Goal: Information Seeking & Learning: Learn about a topic

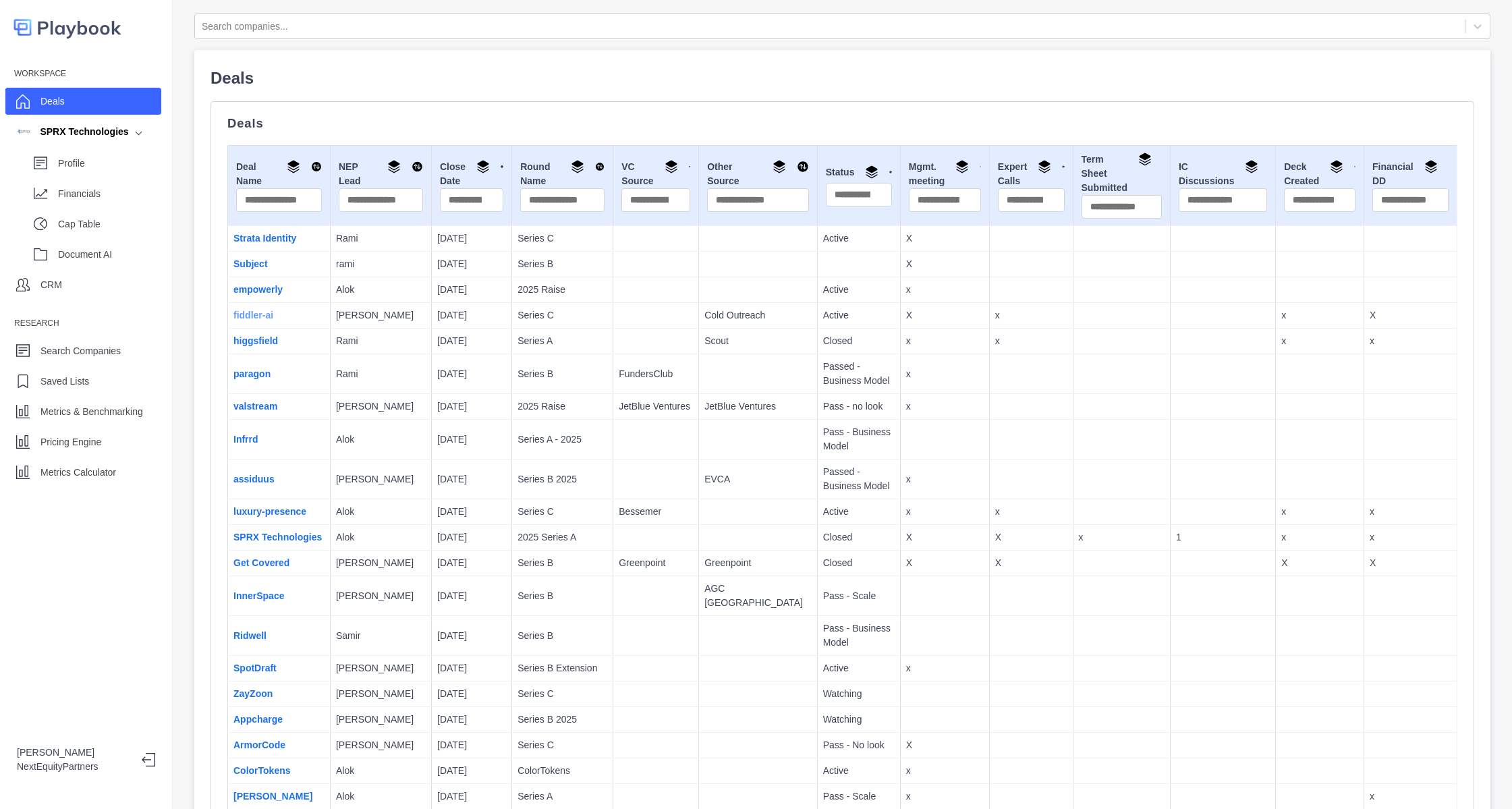
click at [248, 312] on link "fiddler-ai" at bounding box center [253, 315] width 39 height 11
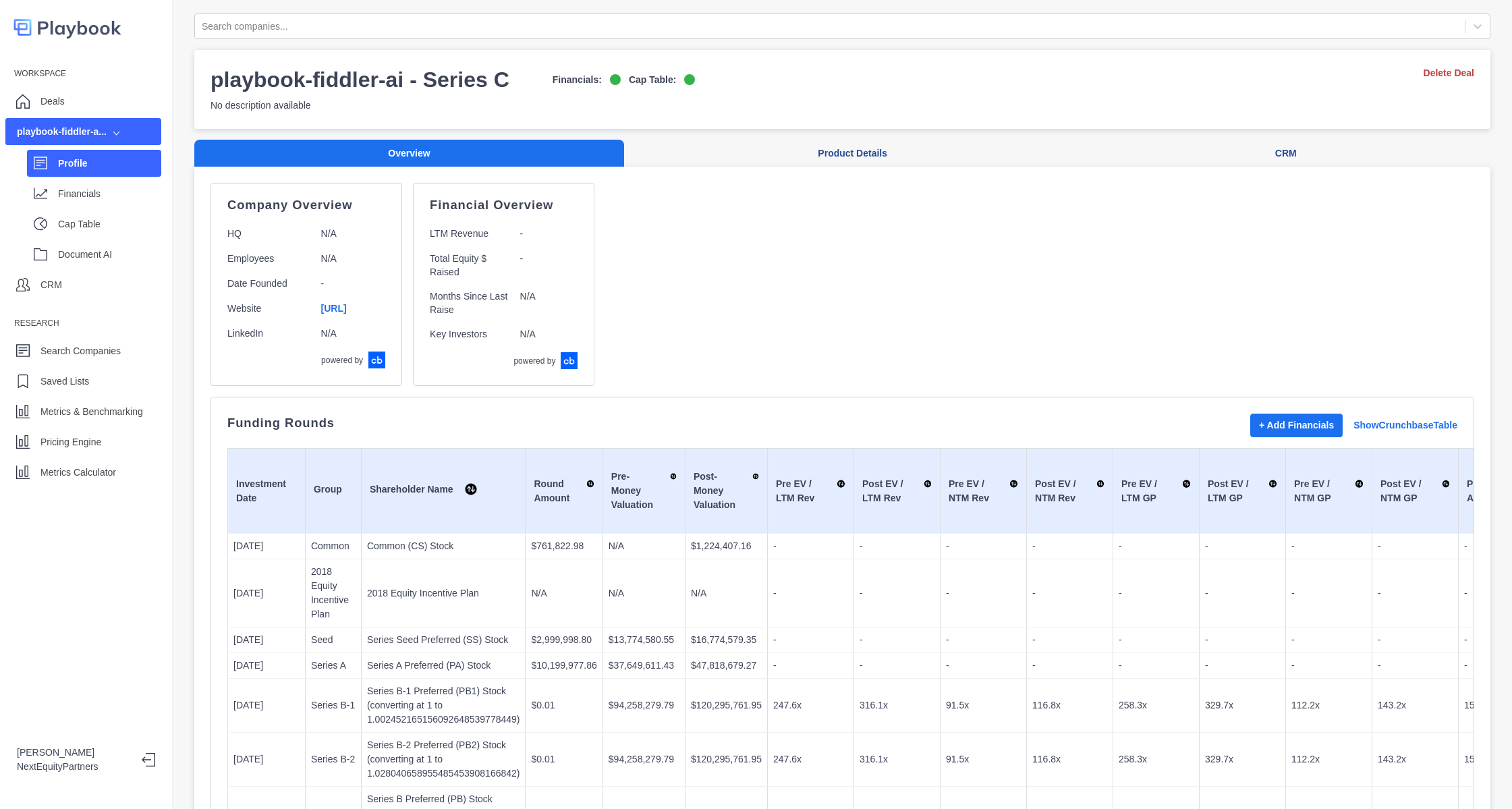
click at [784, 363] on div "Company Overview HQ N/A Employees N/A Date Founded - Website [URL] LinkedIn N/A…" at bounding box center [842, 285] width 1264 height 203
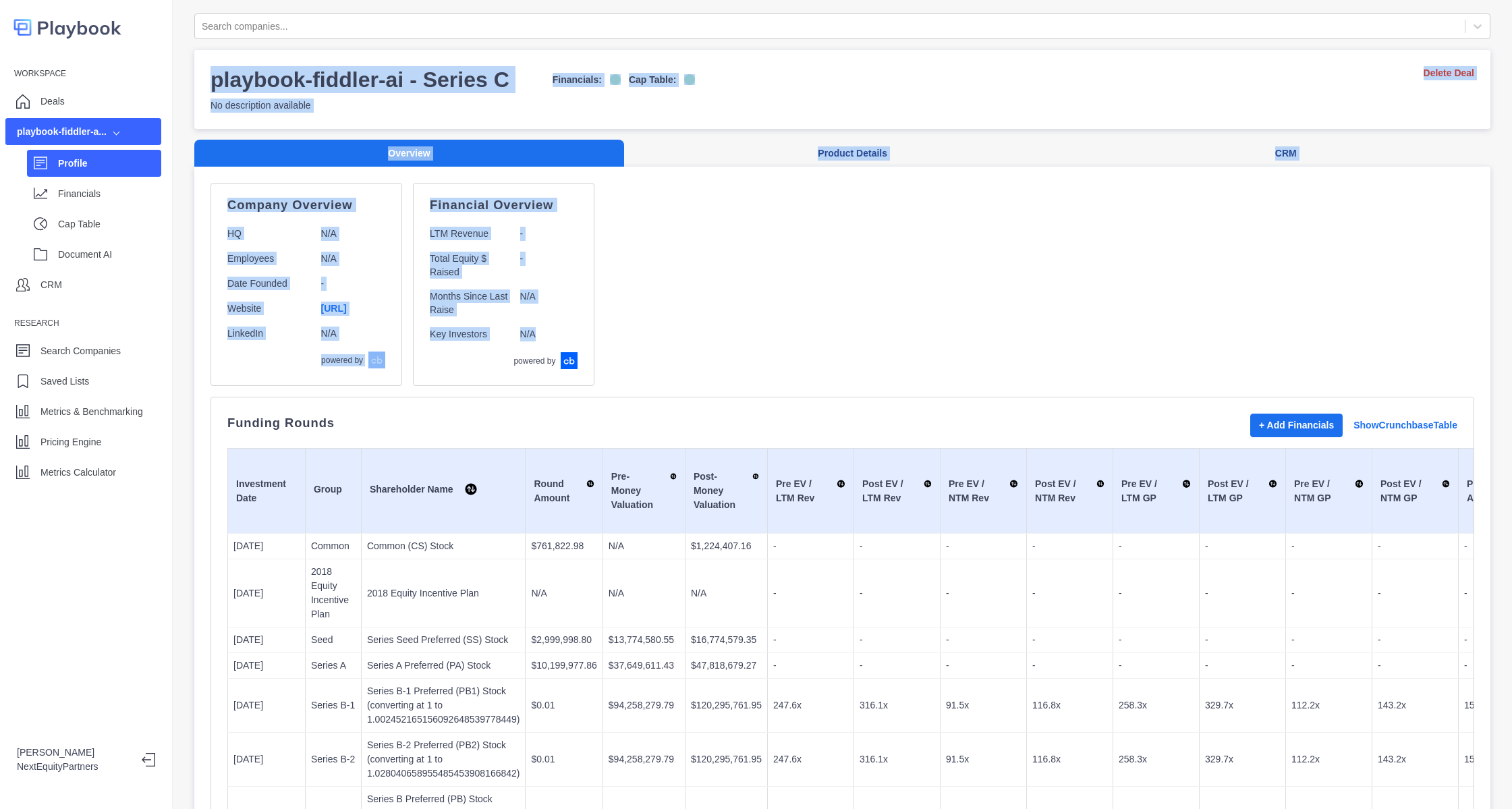
drag, startPoint x: 784, startPoint y: 363, endPoint x: 626, endPoint y: -32, distance: 425.4
click at [626, 0] on html "Workspace Deals playbook-fiddler-a... Profile Financials Cap Table Document AI …" at bounding box center [756, 404] width 1512 height 809
click at [781, 265] on div "Company Overview HQ N/A Employees N/A Date Founded - Website [URL] LinkedIn N/A…" at bounding box center [842, 285] width 1264 height 203
drag, startPoint x: 853, startPoint y: 359, endPoint x: 795, endPoint y: 183, distance: 185.3
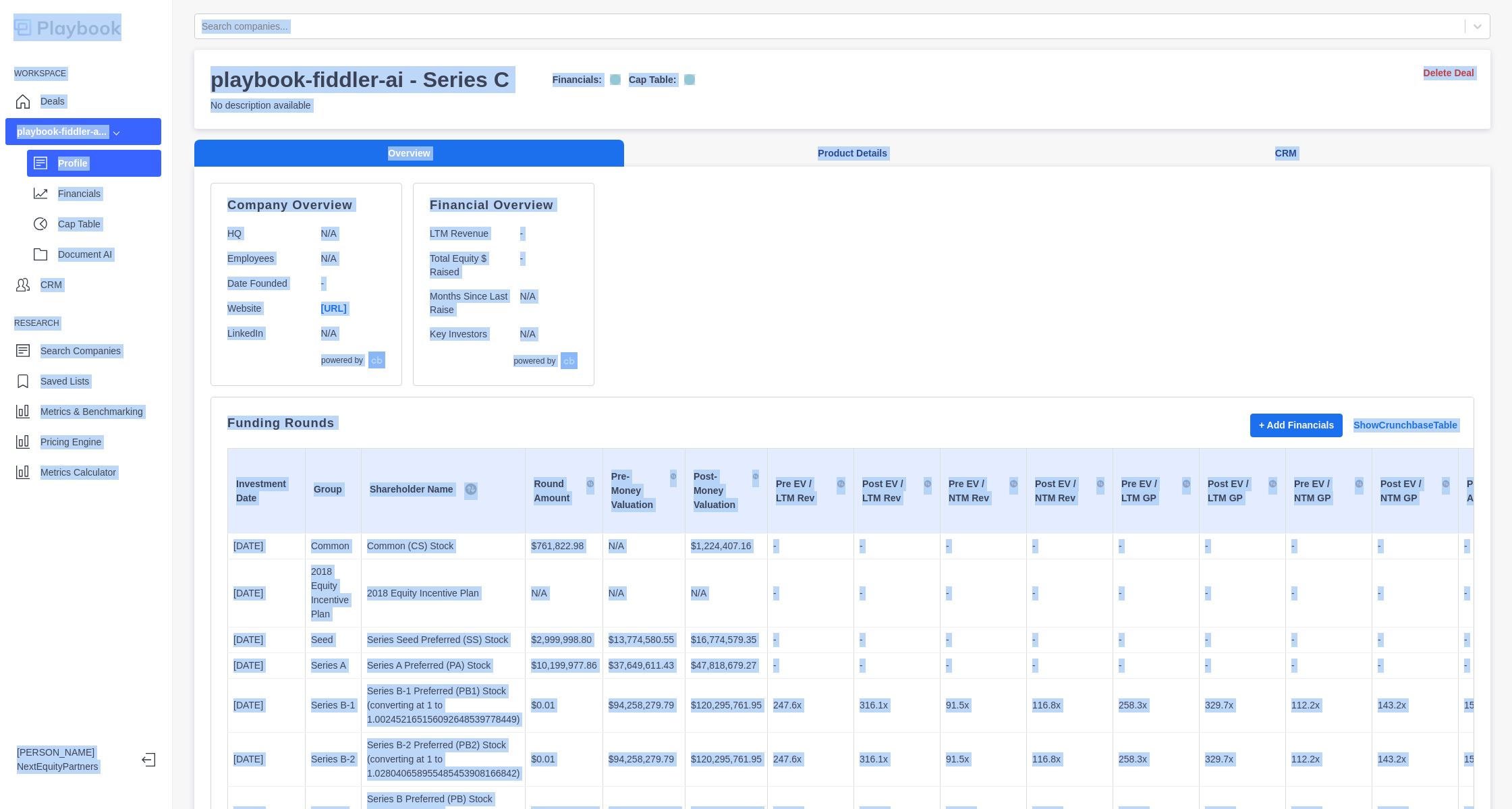
click at [889, 384] on div "Company Overview HQ N/A Employees N/A Date Founded - Website [URL] LinkedIn N/A…" at bounding box center [842, 285] width 1264 height 203
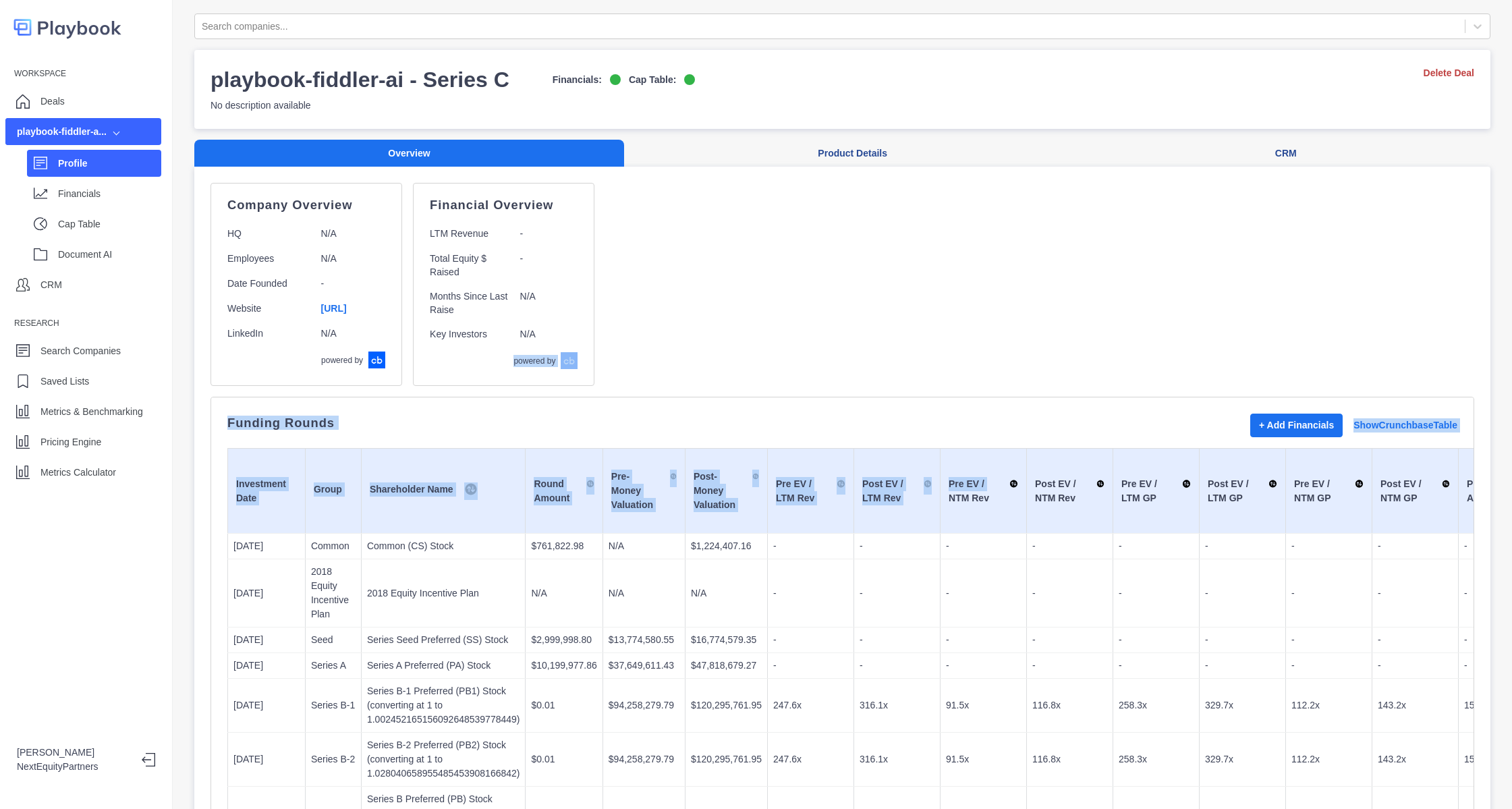
drag, startPoint x: 889, startPoint y: 384, endPoint x: 923, endPoint y: 498, distance: 119.0
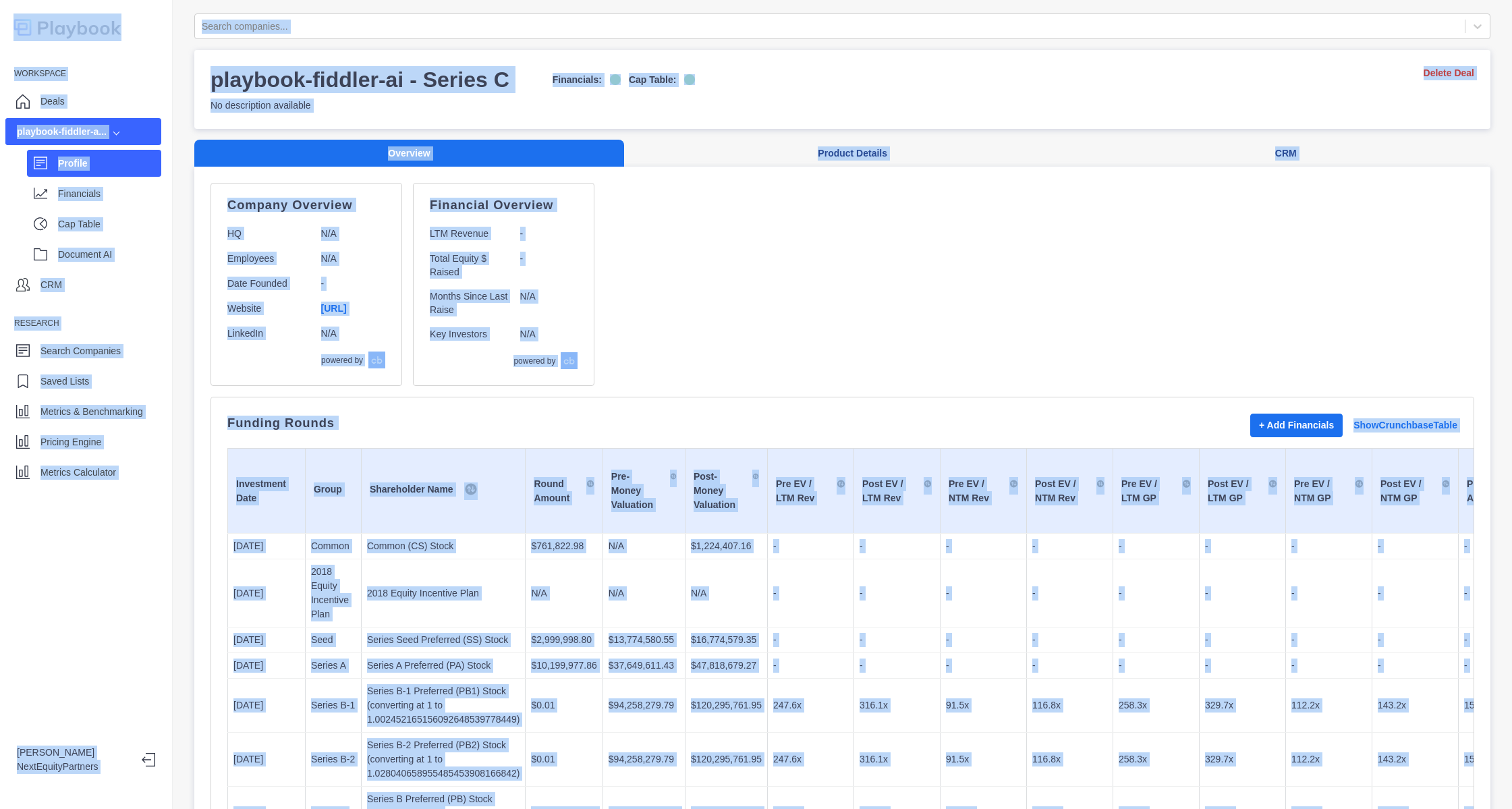
click at [922, 385] on div "Company Overview HQ N/A Employees N/A Date Founded - Website [URL] LinkedIn N/A…" at bounding box center [842, 285] width 1264 height 203
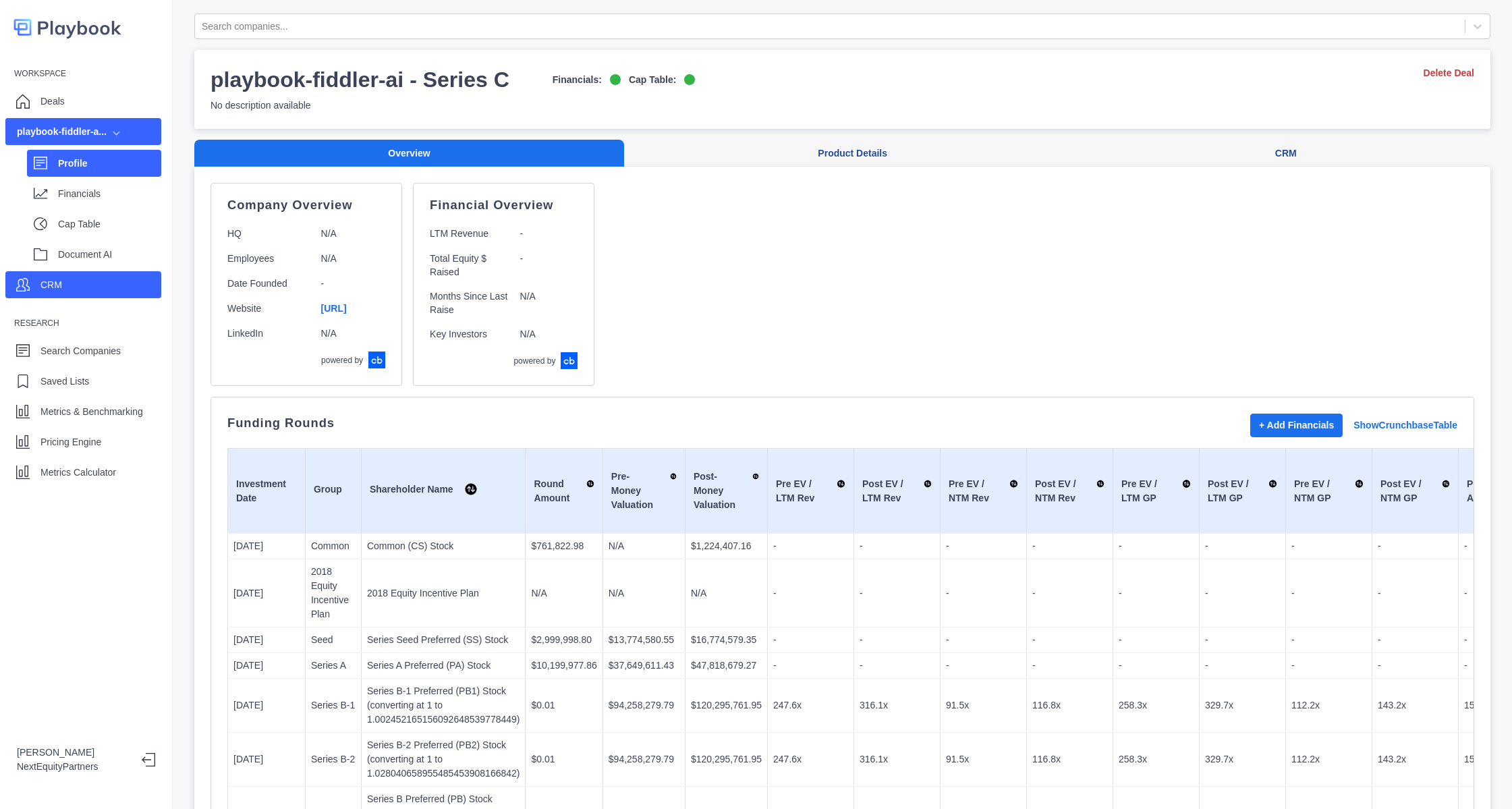
click at [93, 296] on div "CRM" at bounding box center [84, 285] width 156 height 27
